Goal: Find specific page/section: Find specific page/section

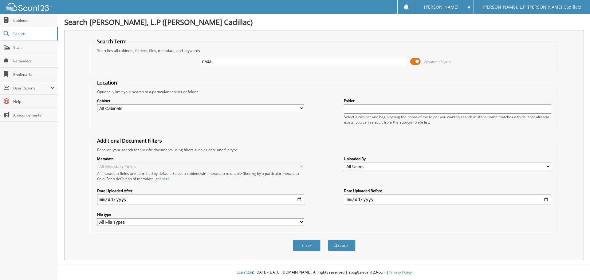
type input "nada"
click at [328, 240] on button "Search" at bounding box center [342, 245] width 28 height 11
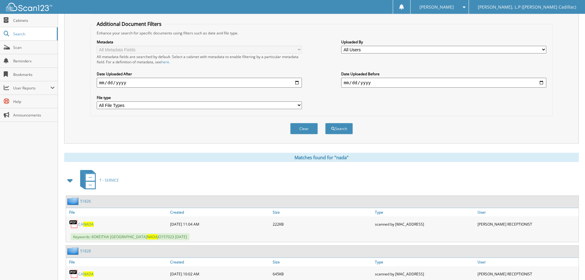
scroll to position [123, 0]
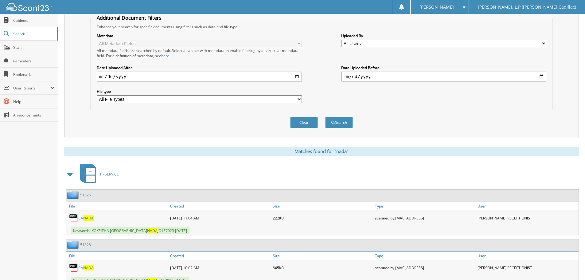
click at [72, 172] on span at bounding box center [70, 174] width 9 height 11
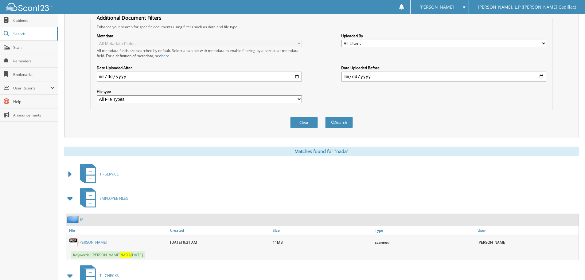
click at [70, 199] on span at bounding box center [70, 198] width 9 height 11
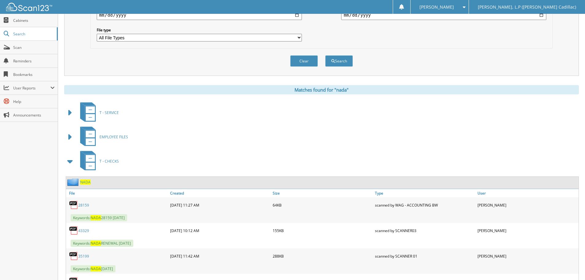
scroll to position [215, 0]
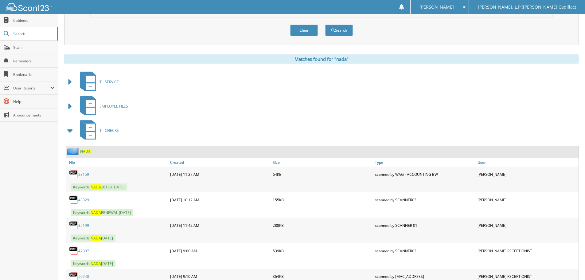
click at [88, 201] on link "43329" at bounding box center [83, 199] width 11 height 5
